Goal: Task Accomplishment & Management: Manage account settings

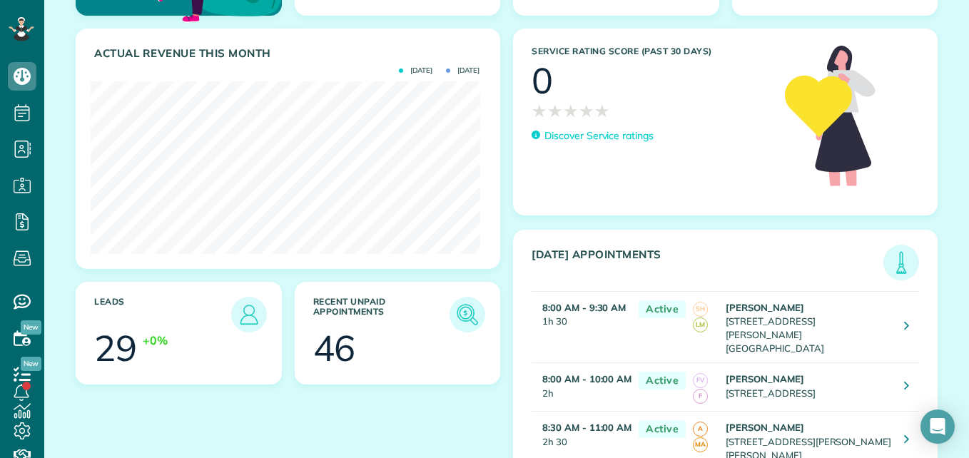
scroll to position [149, 0]
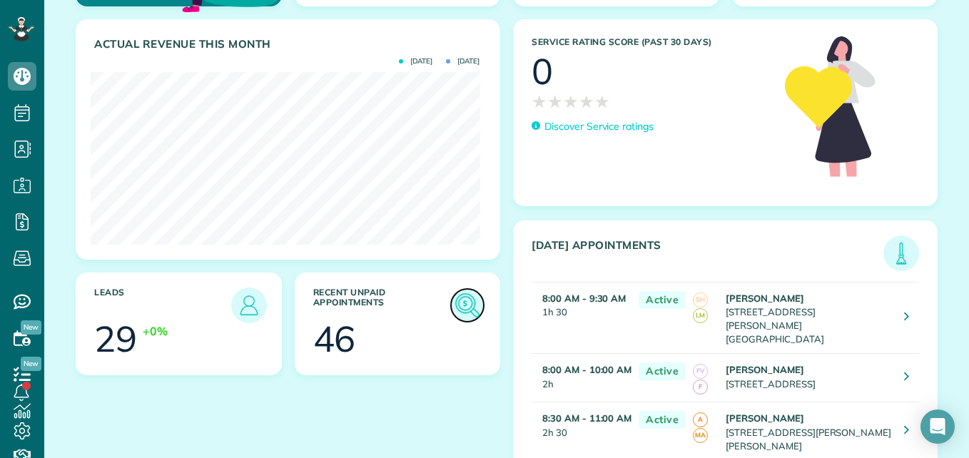
click at [456, 295] on img at bounding box center [467, 305] width 33 height 33
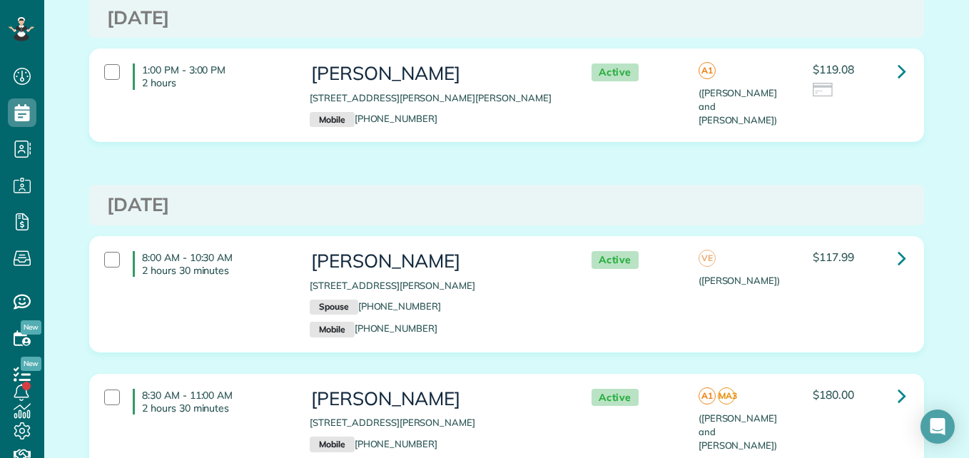
scroll to position [6861, 0]
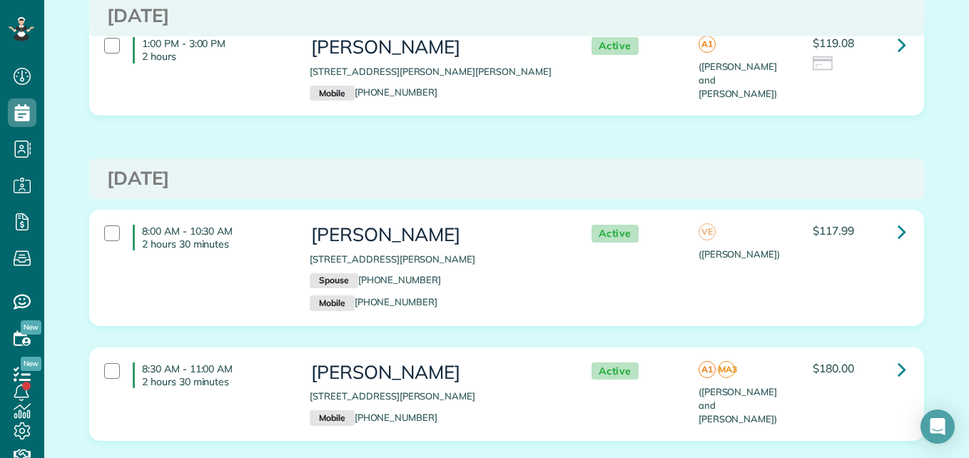
click at [479, 273] on p "Spouse (713) 859-3240" at bounding box center [436, 281] width 252 height 16
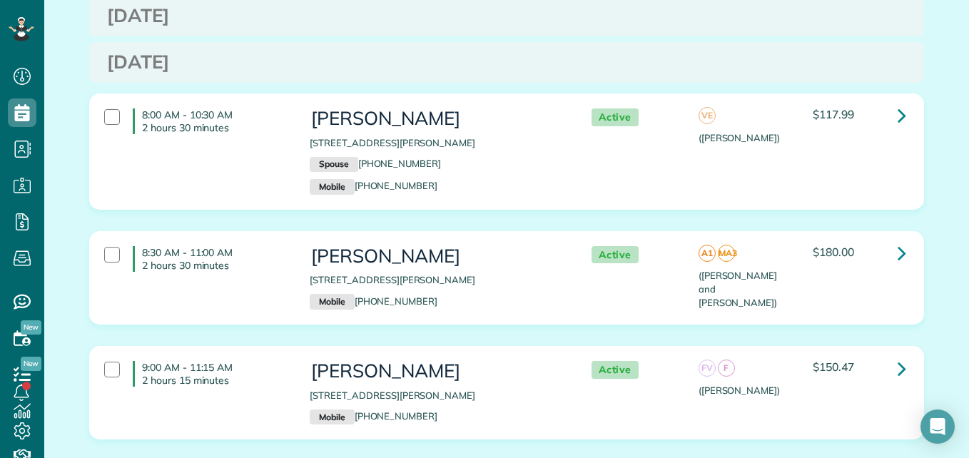
scroll to position [7105, 0]
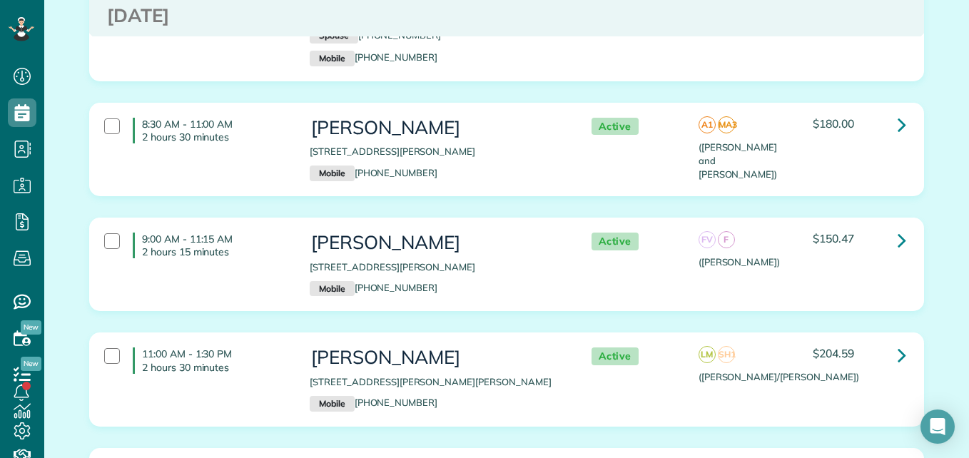
click at [501, 260] on p "210 Thistle Drive Montgomery TX 77316" at bounding box center [436, 267] width 252 height 14
click at [483, 347] on h3 "Lindsay Hartley" at bounding box center [436, 357] width 252 height 21
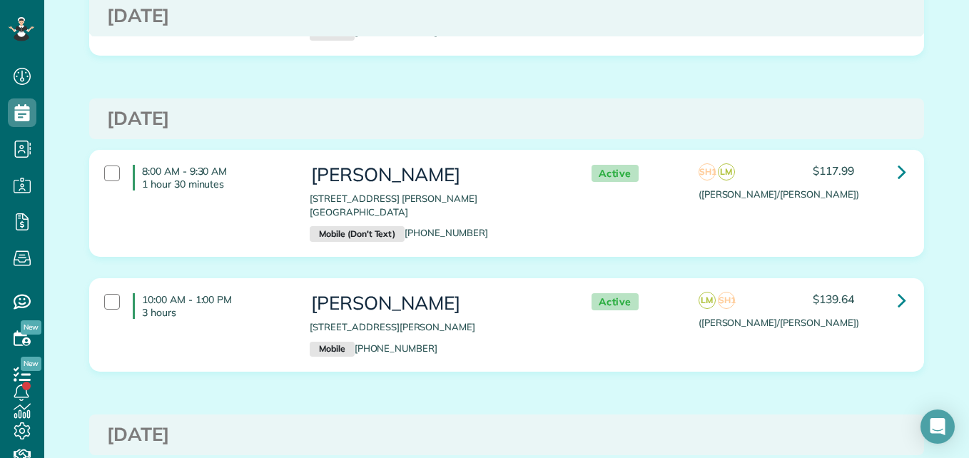
scroll to position [5737, 0]
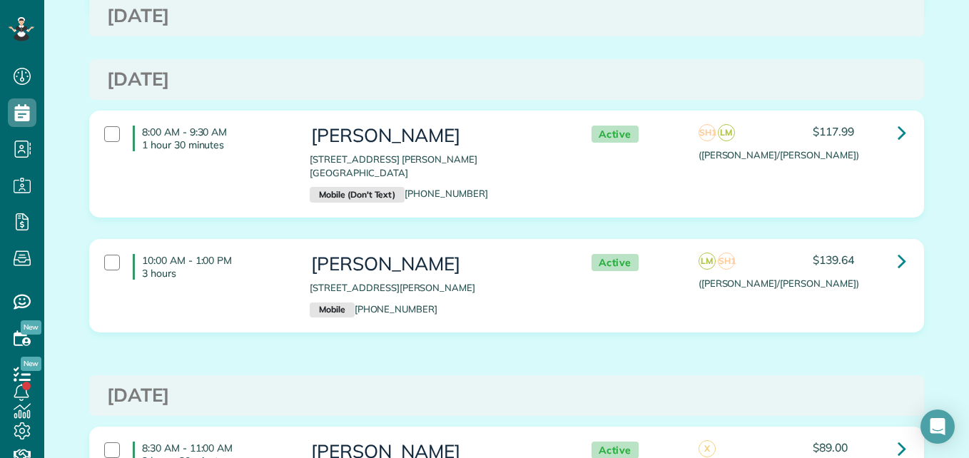
click at [780, 262] on div "10:00 AM - 1:00 PM 3 hours Teresa Russell 218 Southern Iris Court Montgomery TX…" at bounding box center [504, 286] width 822 height 78
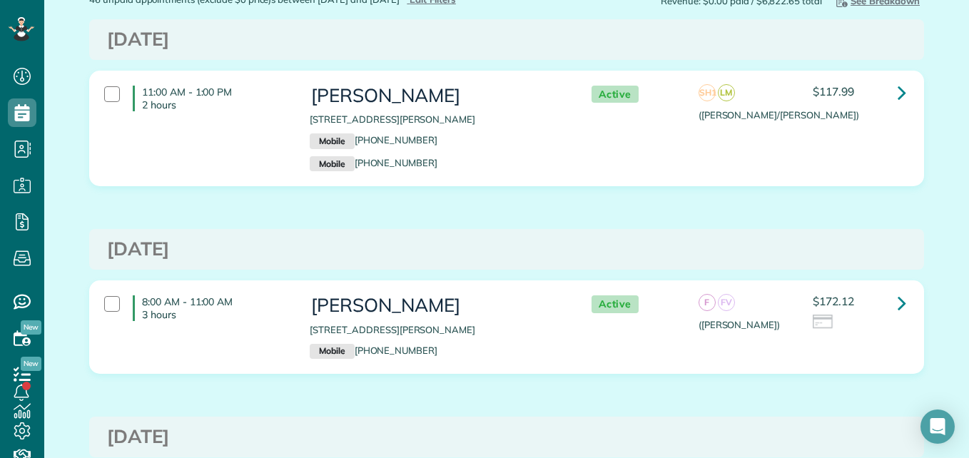
scroll to position [0, 0]
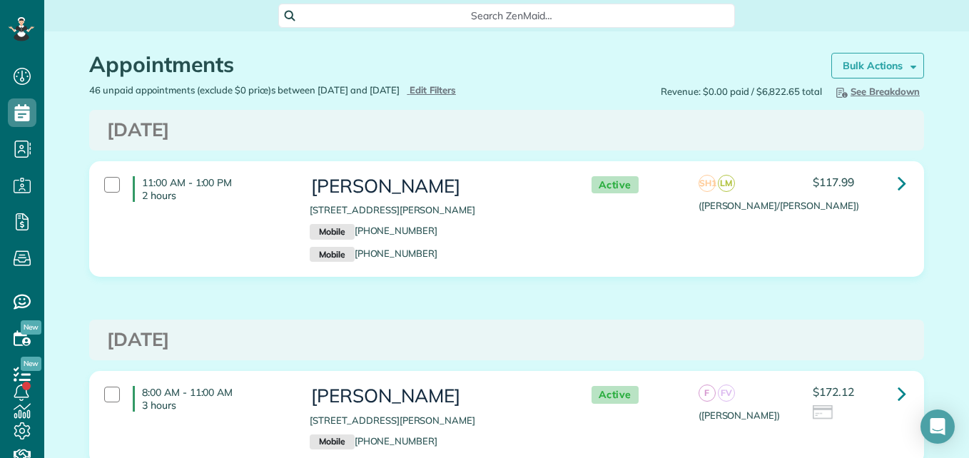
click at [888, 68] on strong "Bulk Actions" at bounding box center [872, 65] width 60 height 13
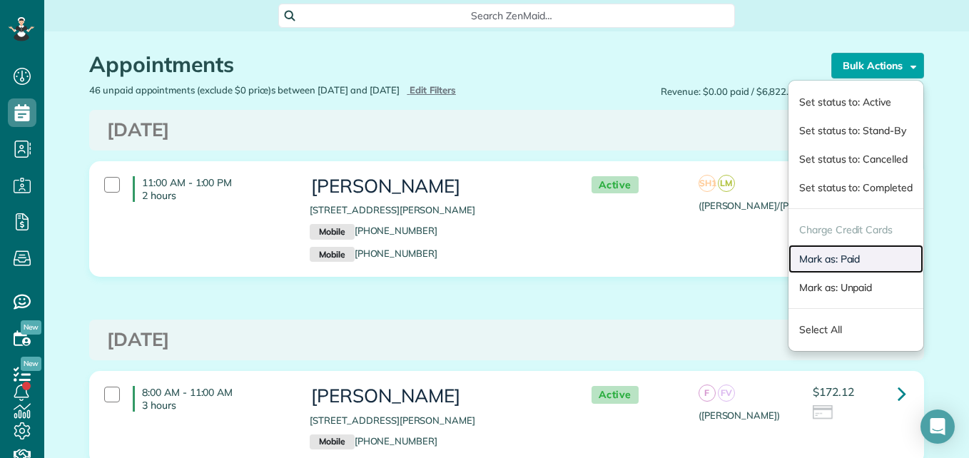
click at [809, 257] on link "Mark as: Paid" at bounding box center [855, 259] width 135 height 29
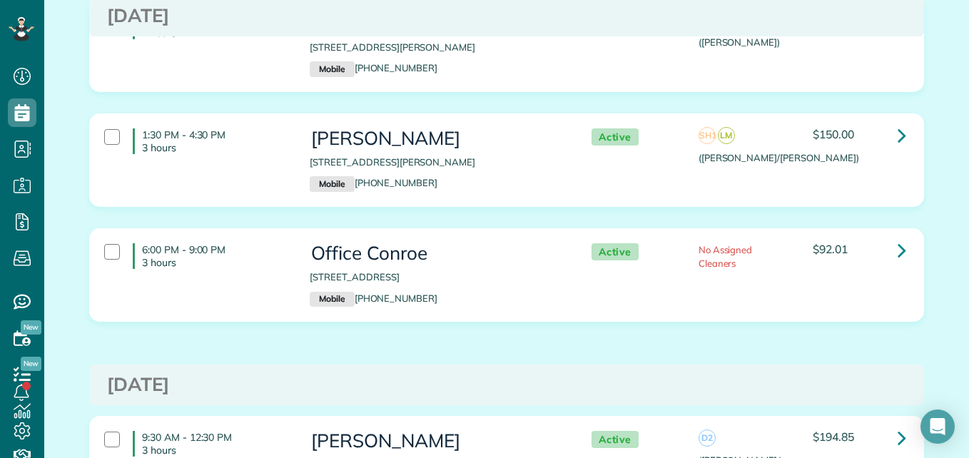
scroll to position [5208, 0]
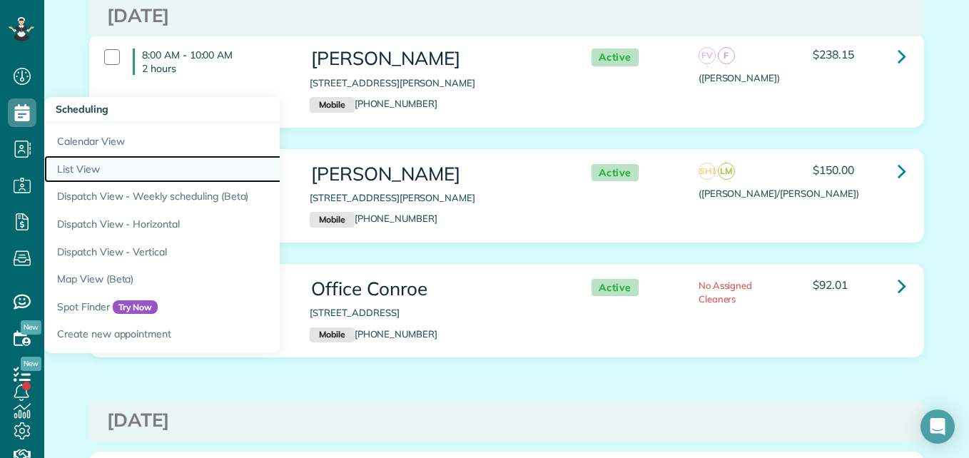
click at [77, 169] on link "List View" at bounding box center [222, 169] width 357 height 28
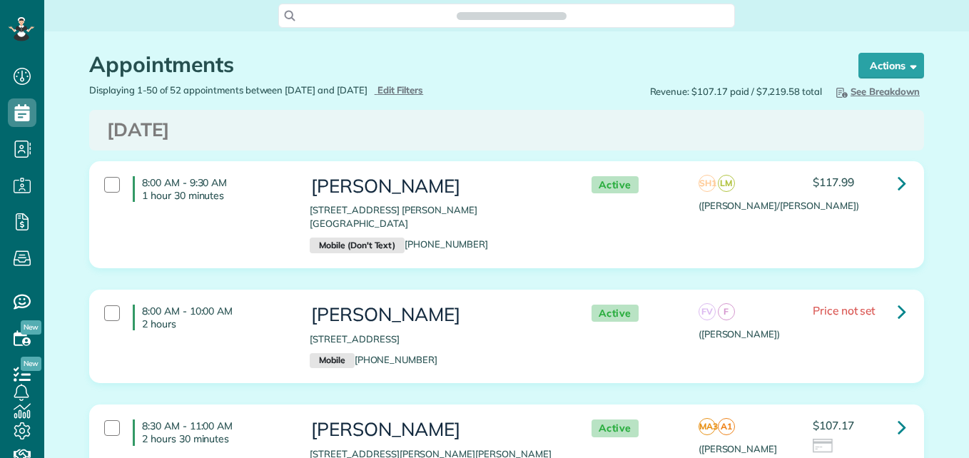
scroll to position [6, 6]
type input "**********"
click at [424, 86] on span "Edit Filters" at bounding box center [400, 89] width 46 height 11
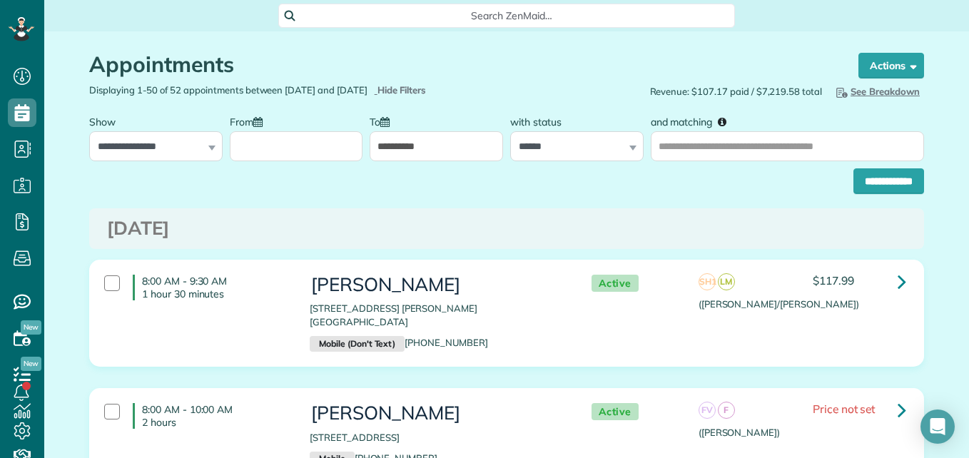
click at [342, 134] on input "From" at bounding box center [296, 146] width 133 height 30
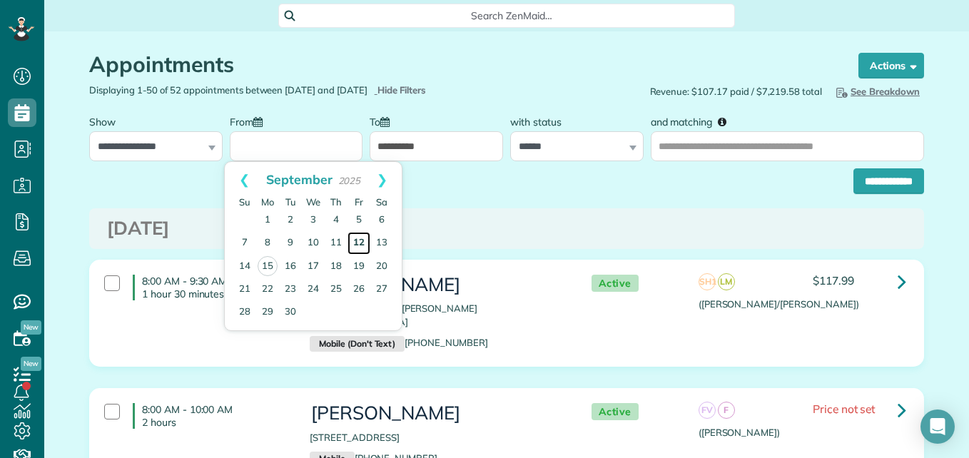
click at [355, 246] on link "12" at bounding box center [358, 243] width 23 height 23
type input "**********"
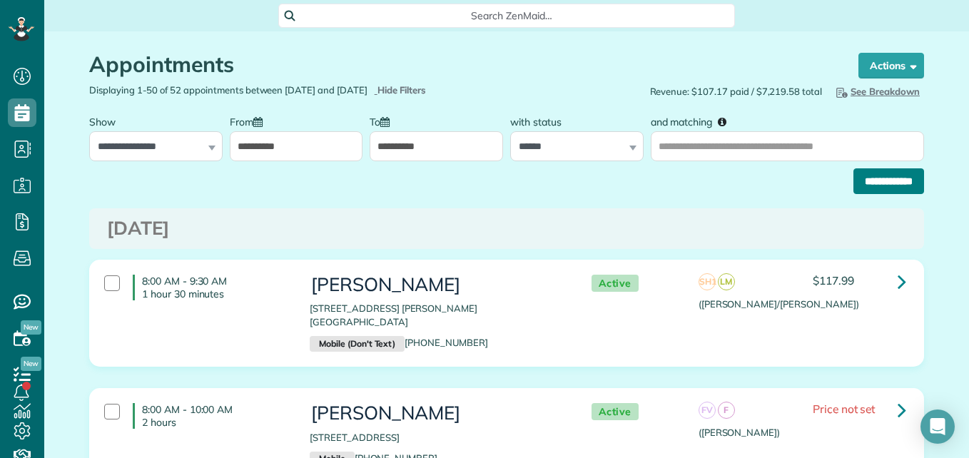
click at [872, 175] on input "**********" at bounding box center [888, 181] width 71 height 26
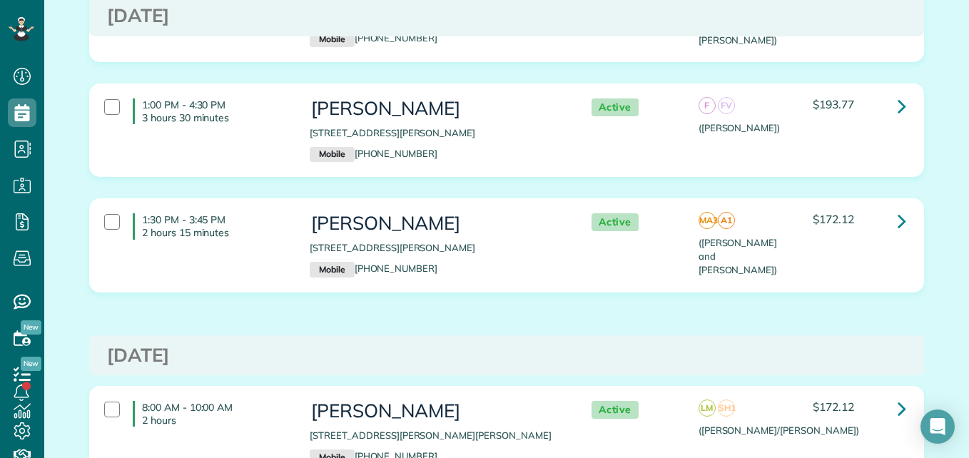
scroll to position [1900, 0]
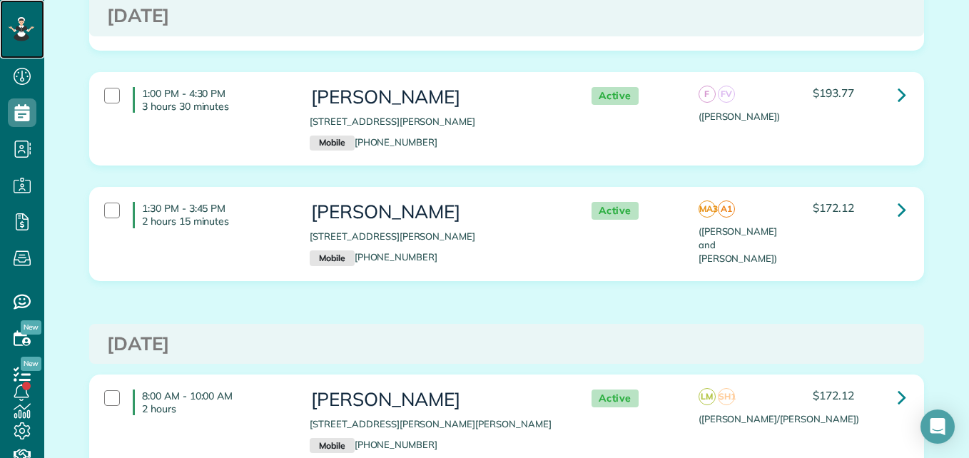
click at [23, 41] on icon at bounding box center [21, 29] width 24 height 24
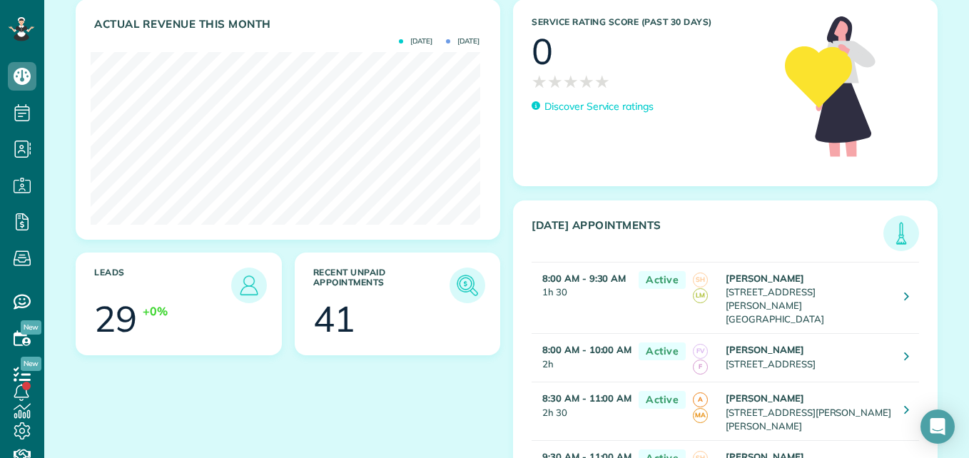
scroll to position [182, 0]
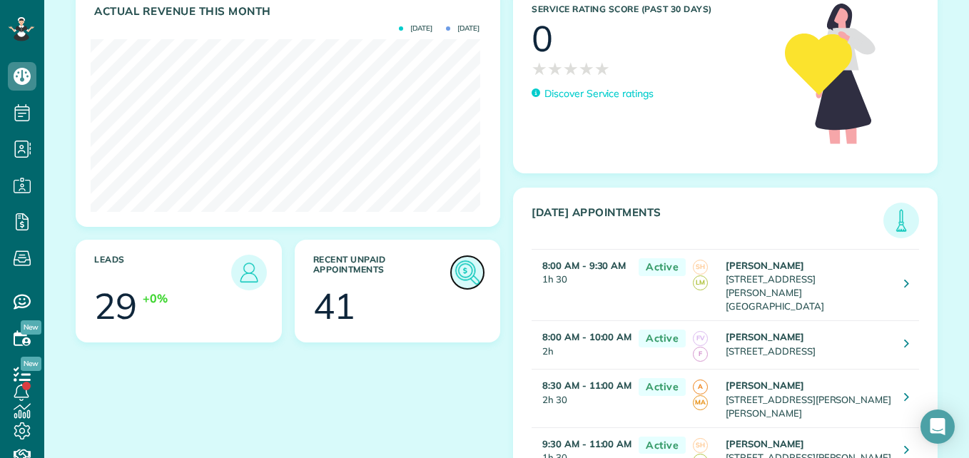
click at [451, 281] on img at bounding box center [467, 272] width 33 height 33
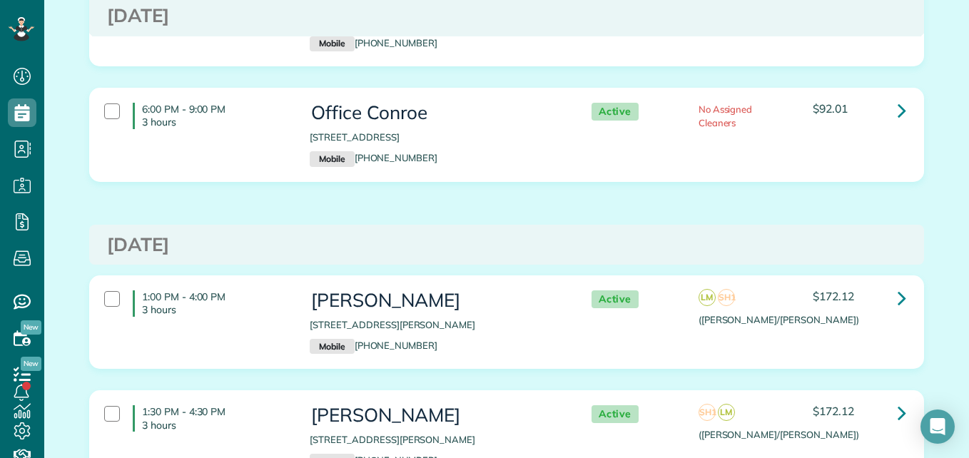
scroll to position [3563, 0]
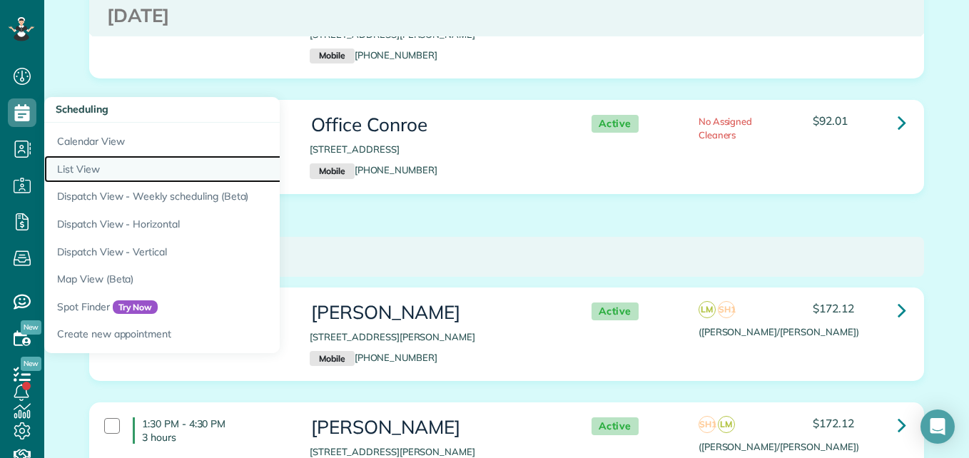
click at [97, 171] on link "List View" at bounding box center [222, 169] width 357 height 28
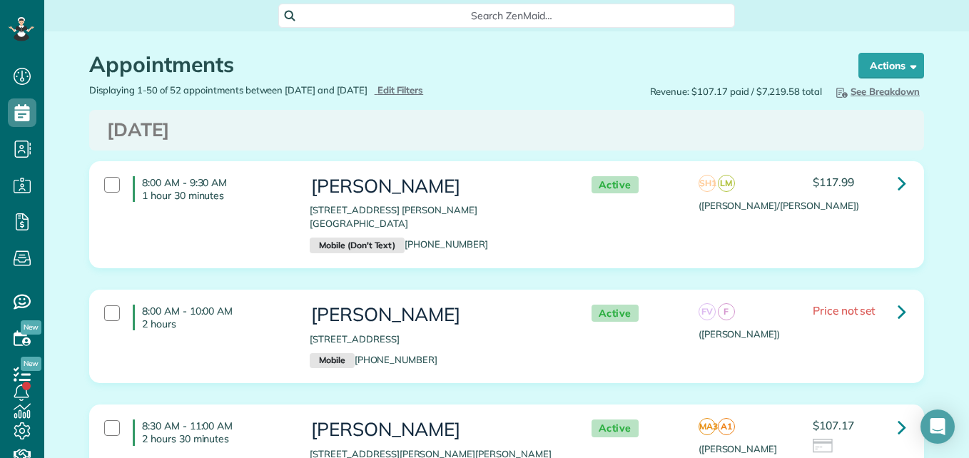
scroll to position [6, 6]
